Goal: Task Accomplishment & Management: Manage account settings

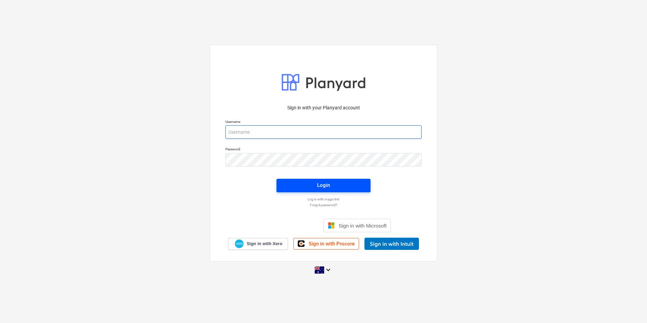
type input "[EMAIL_ADDRESS][DOMAIN_NAME]"
click at [344, 186] on span "Login" at bounding box center [324, 185] width 78 height 9
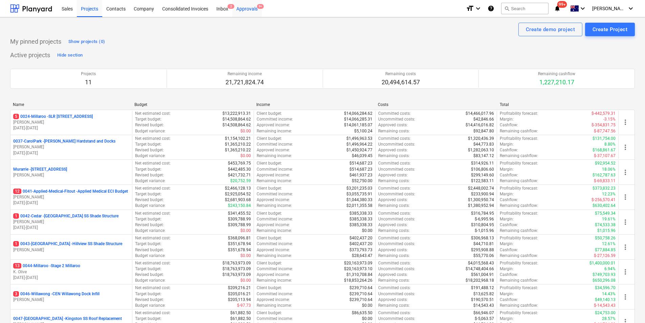
click at [244, 6] on div "Approvals 9+" at bounding box center [246, 8] width 29 height 17
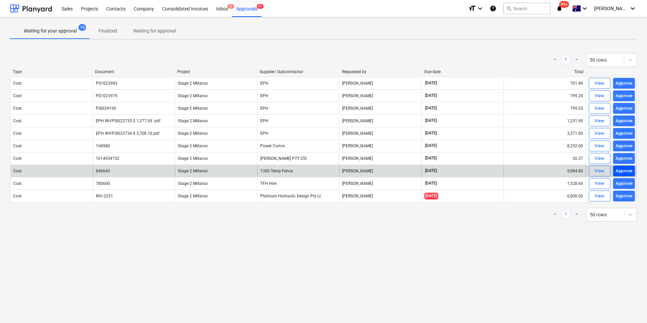
click at [622, 173] on div "Approve" at bounding box center [624, 171] width 17 height 8
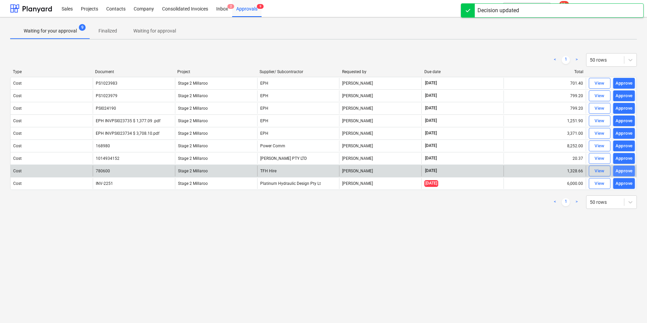
click at [623, 172] on div "Approve" at bounding box center [624, 171] width 17 height 8
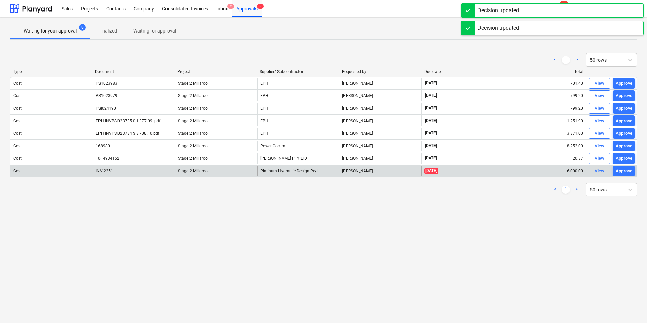
click at [623, 173] on div "Approve" at bounding box center [624, 171] width 17 height 8
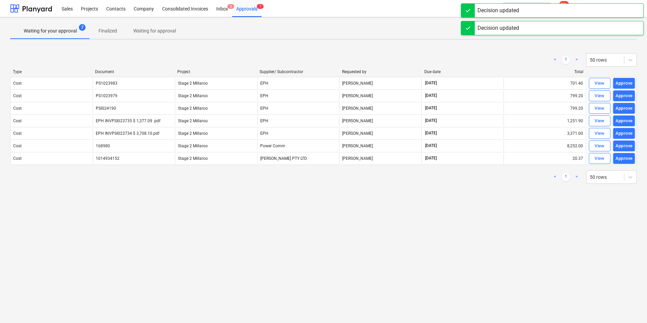
click at [625, 161] on div "Approve" at bounding box center [624, 159] width 17 height 8
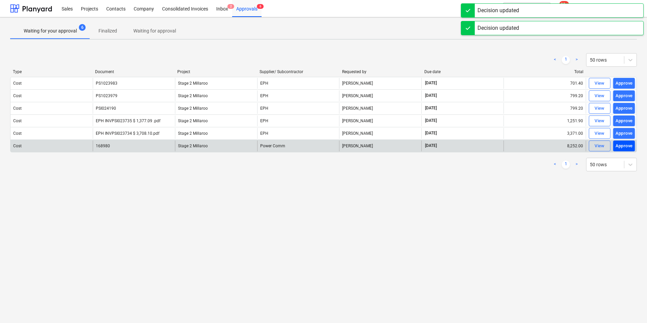
click at [625, 145] on div "Approve" at bounding box center [624, 146] width 17 height 8
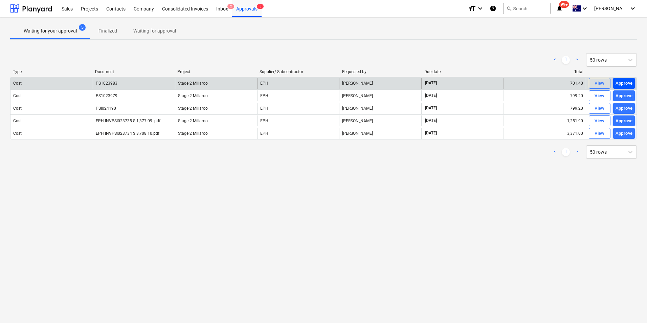
click at [631, 81] on div "Approve" at bounding box center [624, 84] width 17 height 8
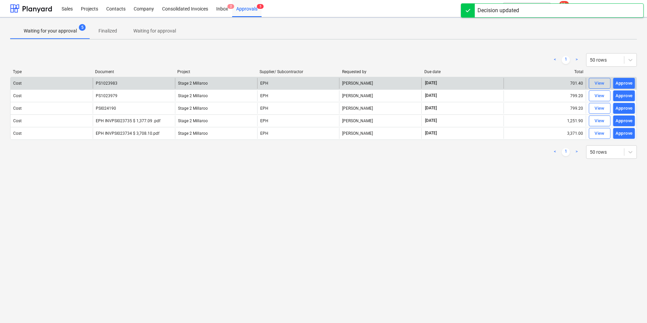
click at [631, 83] on div "Approve" at bounding box center [624, 84] width 17 height 8
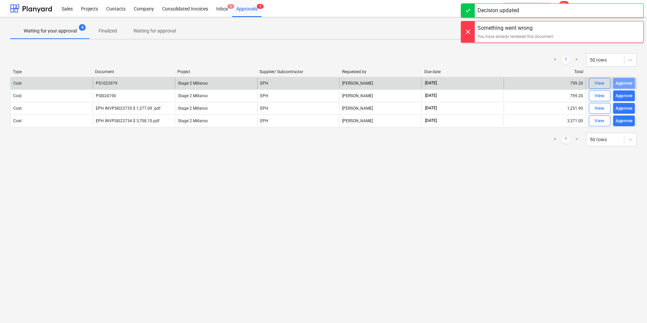
click at [631, 83] on div "Approve" at bounding box center [624, 84] width 17 height 8
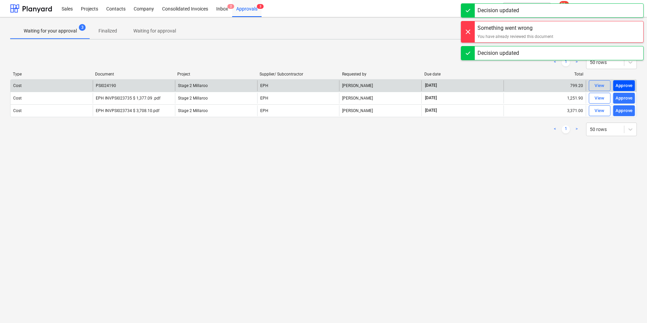
click at [630, 85] on div "Approve" at bounding box center [624, 86] width 17 height 8
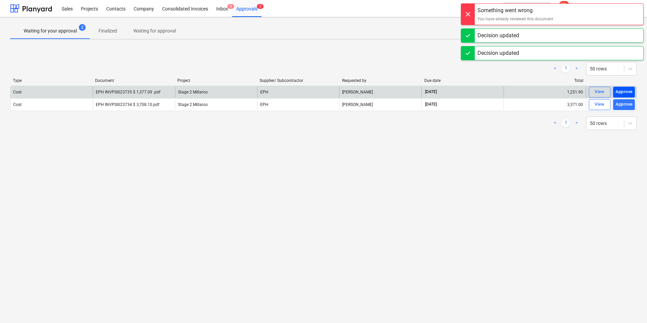
click at [629, 91] on div "Approve" at bounding box center [624, 92] width 17 height 8
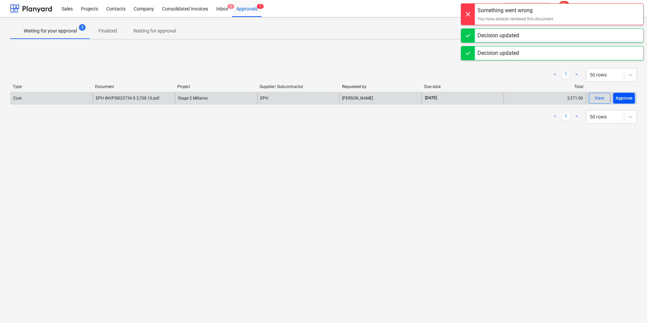
click at [629, 97] on div "Approve" at bounding box center [624, 98] width 17 height 8
